Goal: Entertainment & Leisure: Browse casually

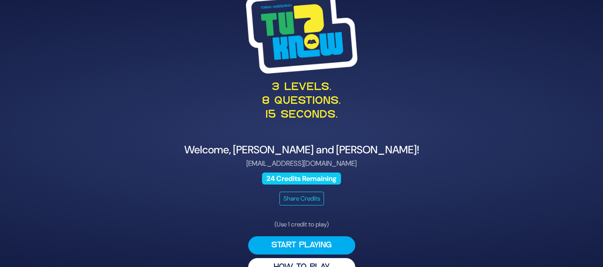
scroll to position [20, 0]
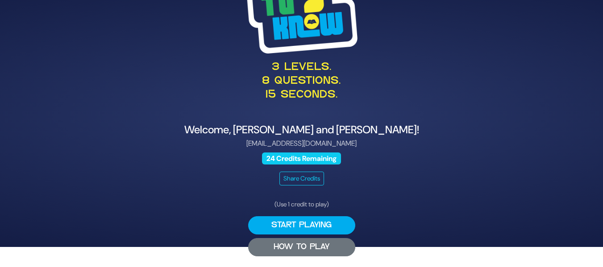
click at [287, 245] on button "HOW TO PLAY" at bounding box center [301, 247] width 107 height 18
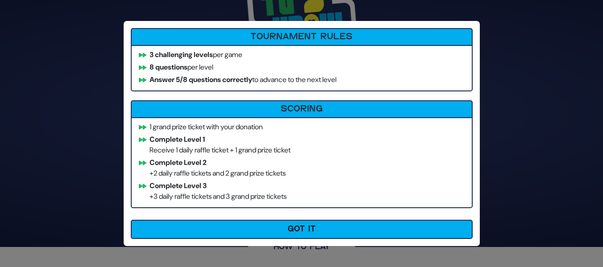
click at [314, 126] on li "1 grand prize ticket with your donation" at bounding box center [301, 127] width 333 height 11
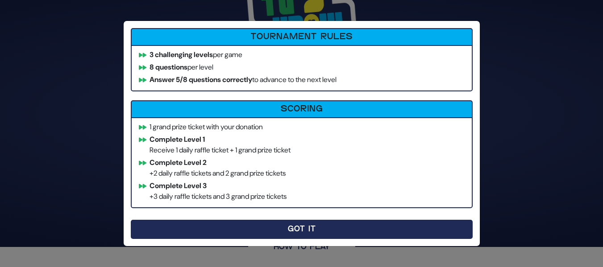
click at [250, 226] on button "Got It" at bounding box center [302, 229] width 342 height 19
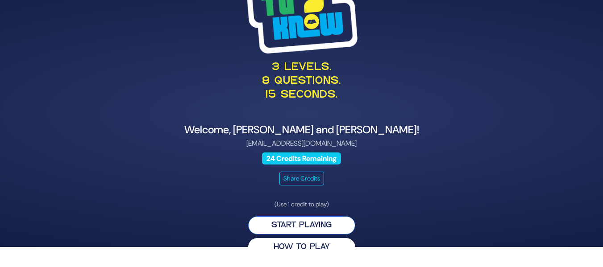
click at [296, 230] on button "Start Playing" at bounding box center [301, 225] width 107 height 18
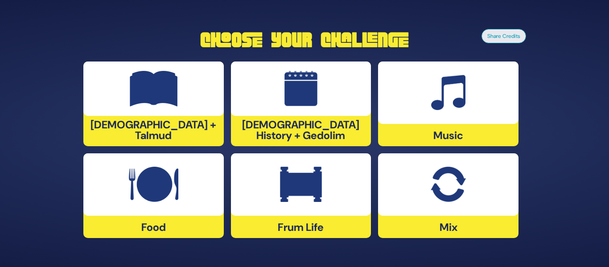
click at [152, 176] on img at bounding box center [154, 185] width 50 height 36
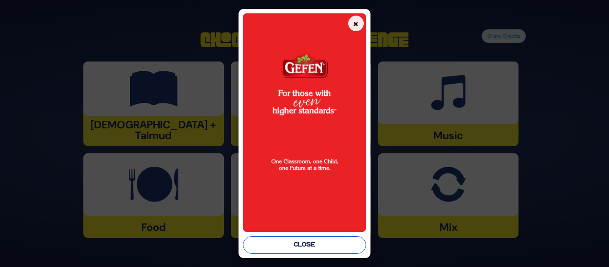
click at [287, 252] on button "Close" at bounding box center [304, 244] width 123 height 17
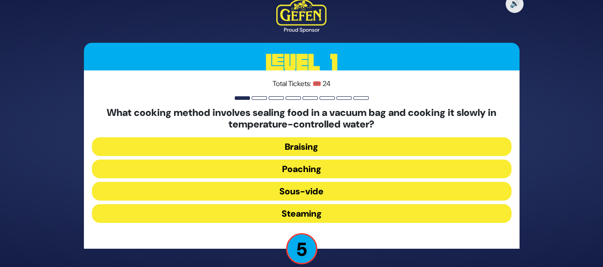
click at [329, 190] on button "Sous-vide" at bounding box center [301, 191] width 419 height 19
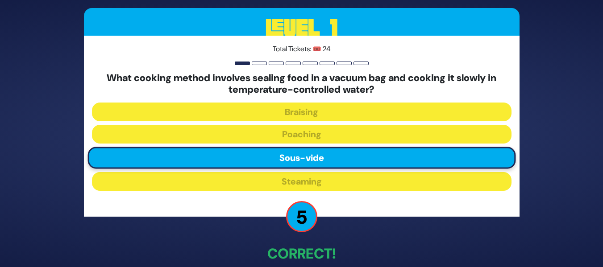
scroll to position [46, 0]
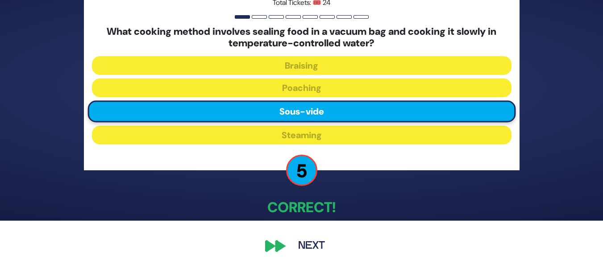
click at [315, 246] on button "Next" at bounding box center [311, 246] width 52 height 21
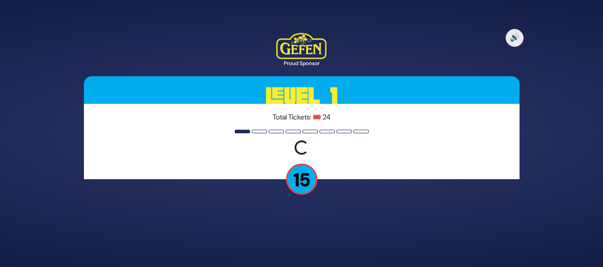
scroll to position [0, 0]
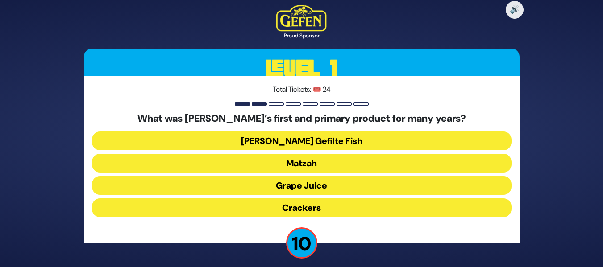
click at [336, 164] on button "Matzah" at bounding box center [301, 163] width 419 height 19
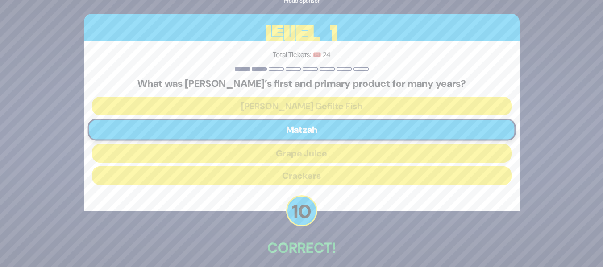
scroll to position [41, 0]
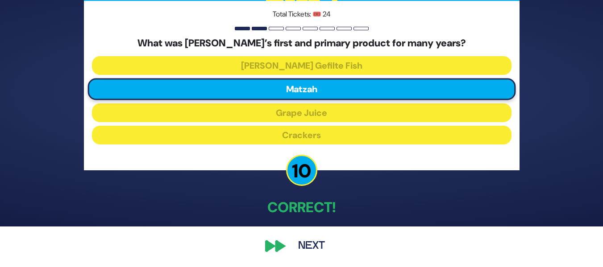
click at [292, 245] on button "Next" at bounding box center [311, 246] width 52 height 21
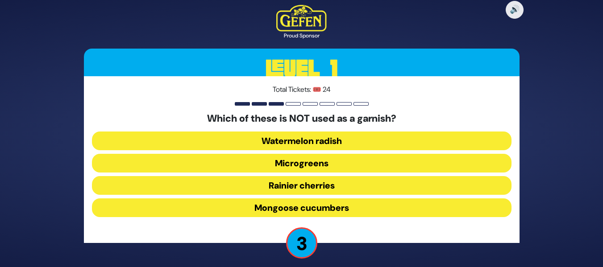
click at [283, 136] on button "Watermelon radish" at bounding box center [301, 141] width 419 height 19
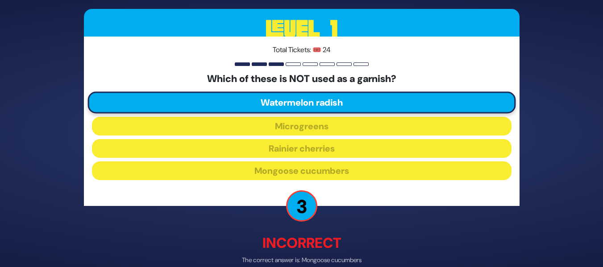
scroll to position [45, 0]
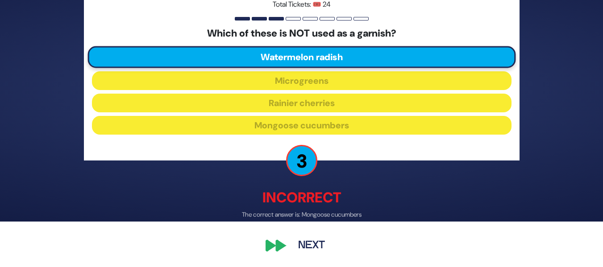
click at [284, 241] on div "🔊 Proud Sponsor Level 1 Total Tickets: 🎟️ 24 Which of these is NOT used as a ga…" at bounding box center [301, 88] width 457 height 358
click at [302, 245] on button "Next" at bounding box center [311, 246] width 52 height 21
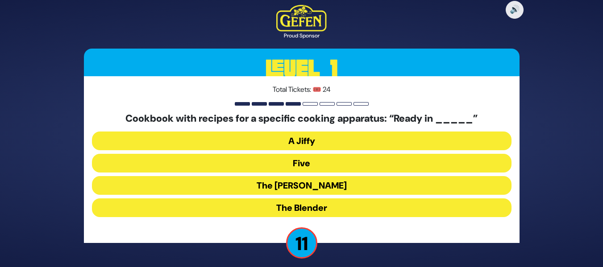
click at [346, 135] on button "A Jiffy" at bounding box center [301, 141] width 419 height 19
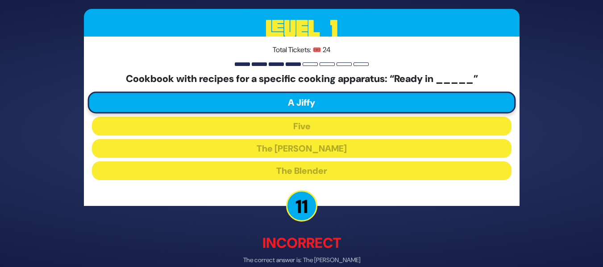
scroll to position [45, 0]
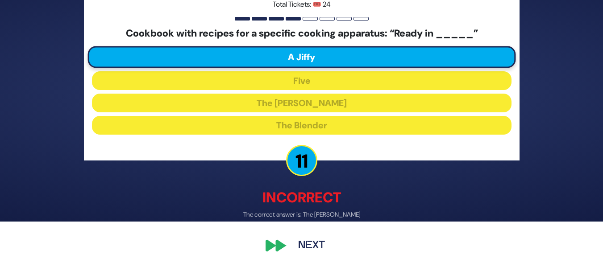
click at [305, 244] on button "Next" at bounding box center [311, 246] width 52 height 21
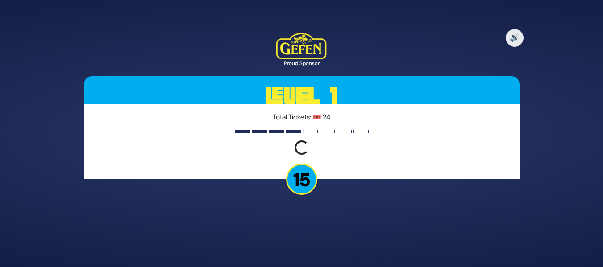
scroll to position [0, 0]
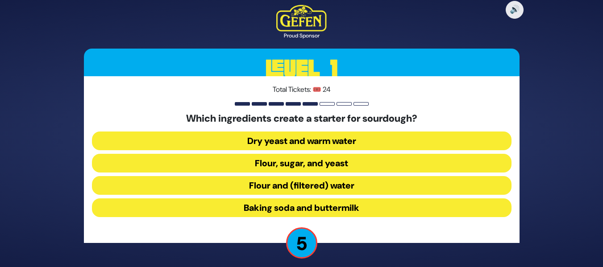
click at [253, 144] on button "Dry yeast and warm water" at bounding box center [301, 141] width 419 height 19
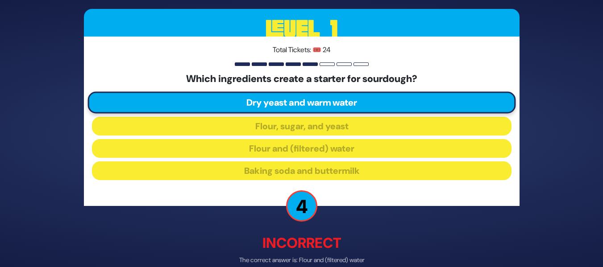
scroll to position [45, 0]
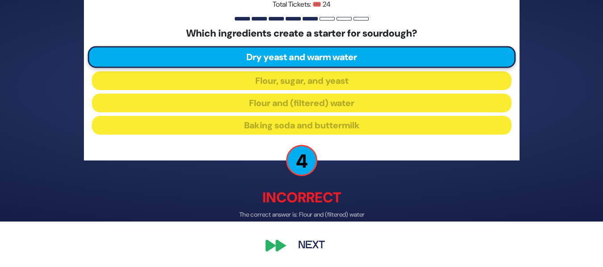
click at [286, 248] on button "Next" at bounding box center [311, 246] width 52 height 21
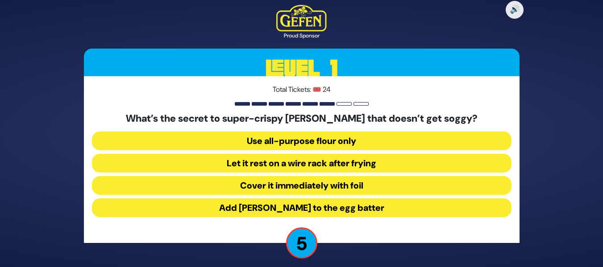
click at [266, 171] on button "Let it rest on a wire rack after frying" at bounding box center [301, 163] width 419 height 19
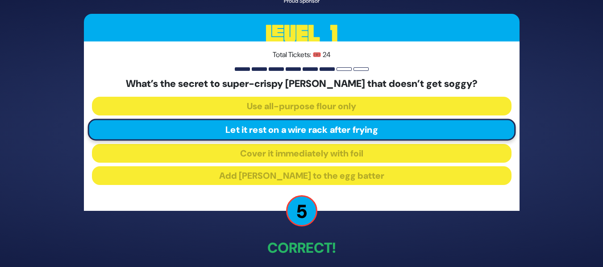
scroll to position [41, 0]
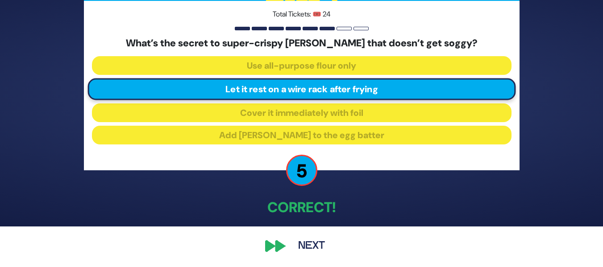
click at [308, 245] on button "Next" at bounding box center [311, 246] width 52 height 21
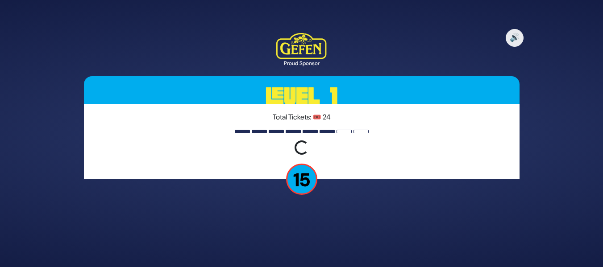
scroll to position [0, 0]
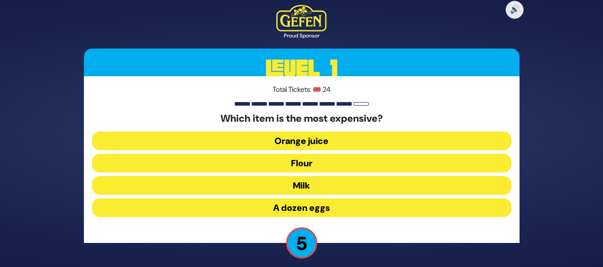
click at [317, 180] on button "Milk" at bounding box center [301, 185] width 419 height 19
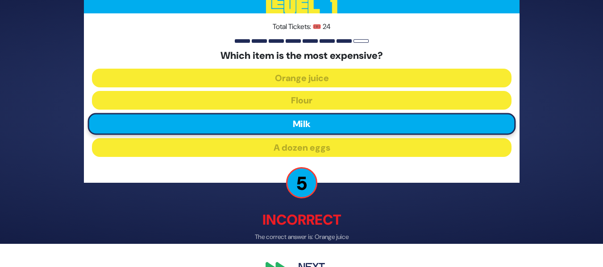
scroll to position [45, 0]
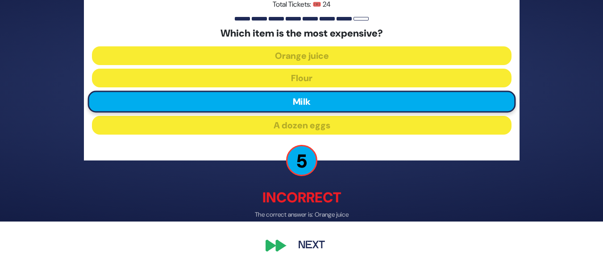
click at [303, 250] on button "Next" at bounding box center [311, 246] width 52 height 21
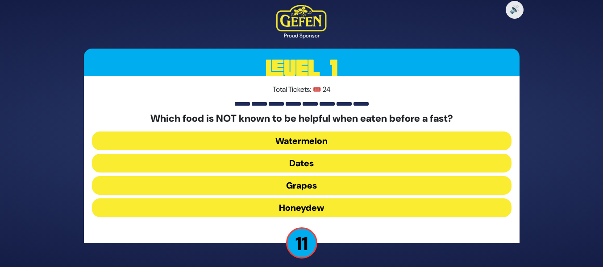
click at [365, 164] on button "Dates" at bounding box center [301, 163] width 419 height 19
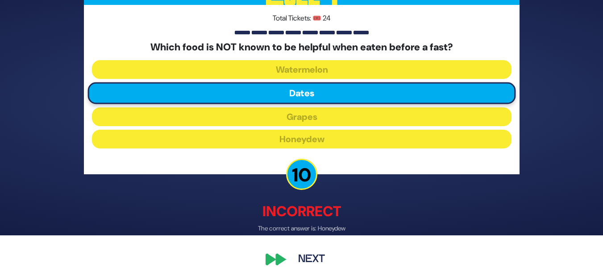
scroll to position [45, 0]
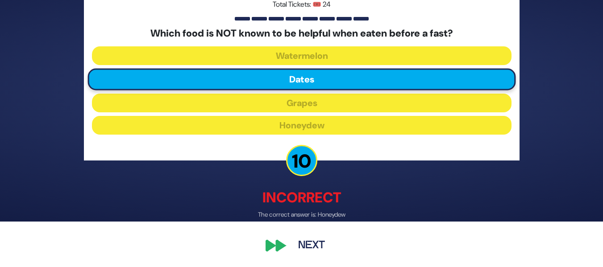
click at [316, 239] on button "Next" at bounding box center [311, 246] width 52 height 21
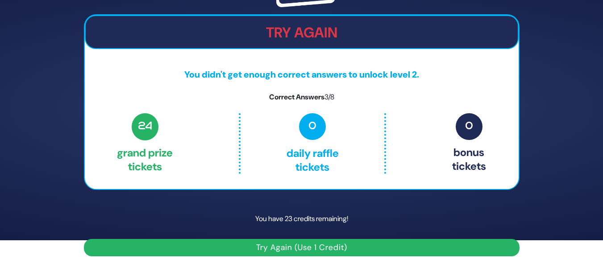
scroll to position [0, 0]
